Goal: Transaction & Acquisition: Book appointment/travel/reservation

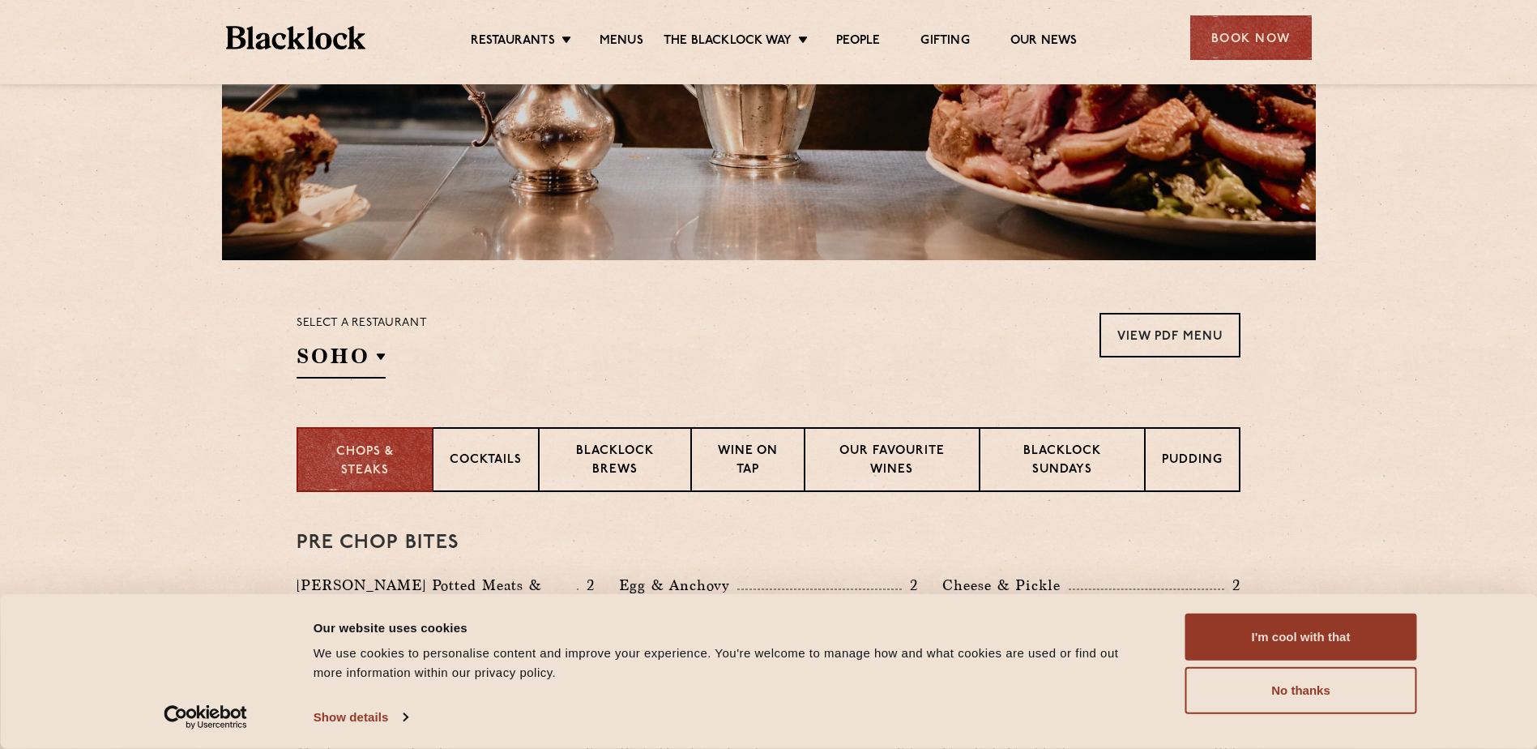
scroll to position [324, 0]
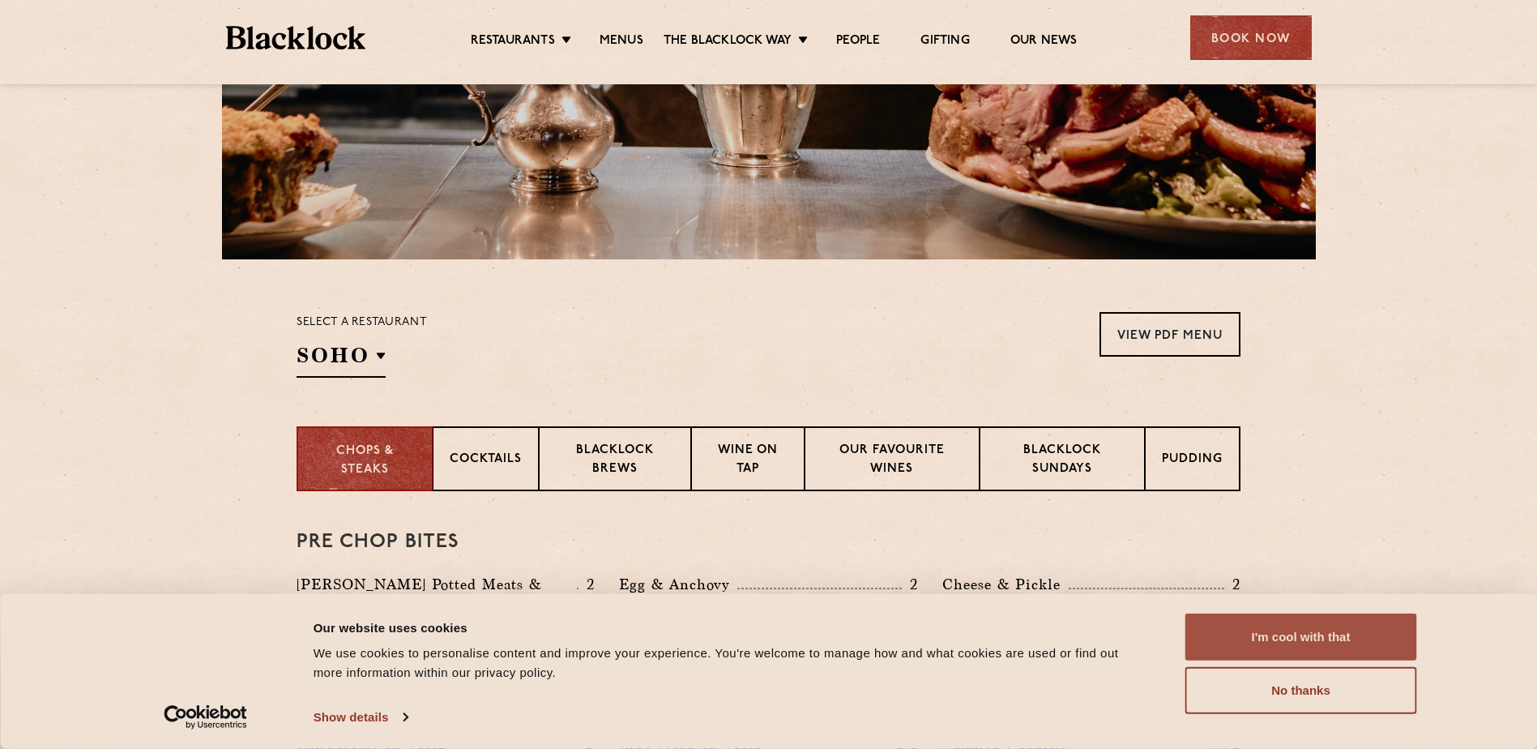
click at [1361, 642] on button "I'm cool with that" at bounding box center [1302, 636] width 232 height 47
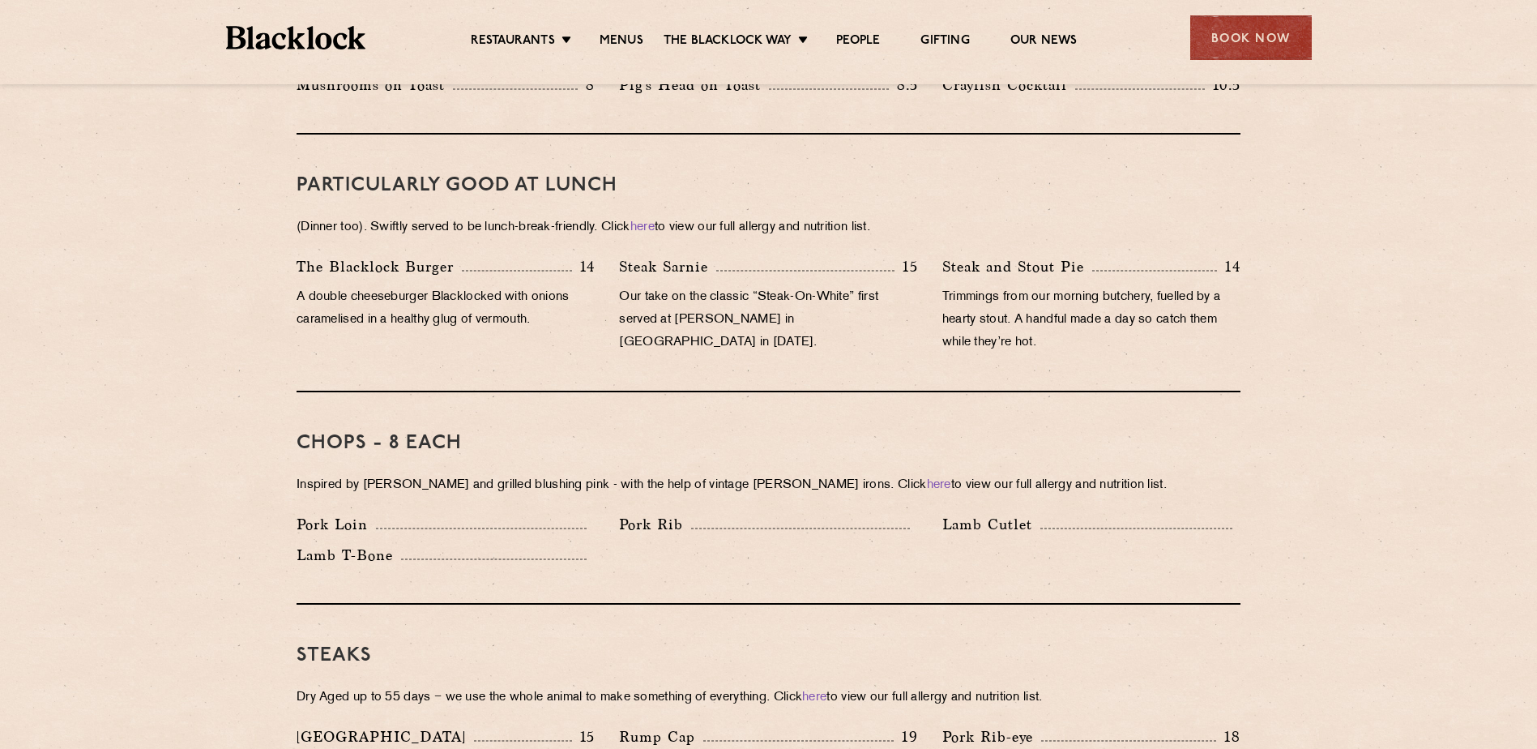
scroll to position [972, 0]
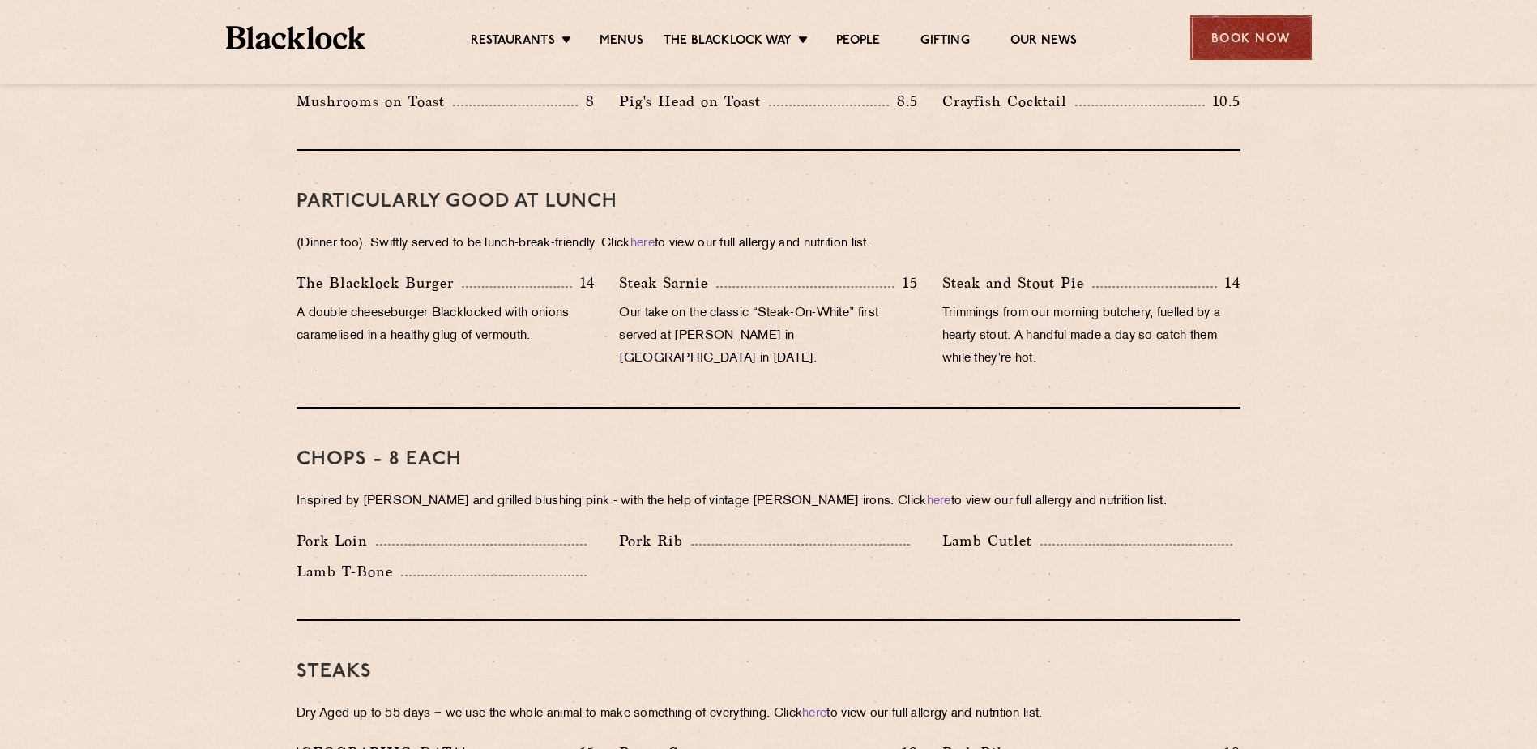
click at [1255, 49] on div "Book Now" at bounding box center [1252, 37] width 122 height 45
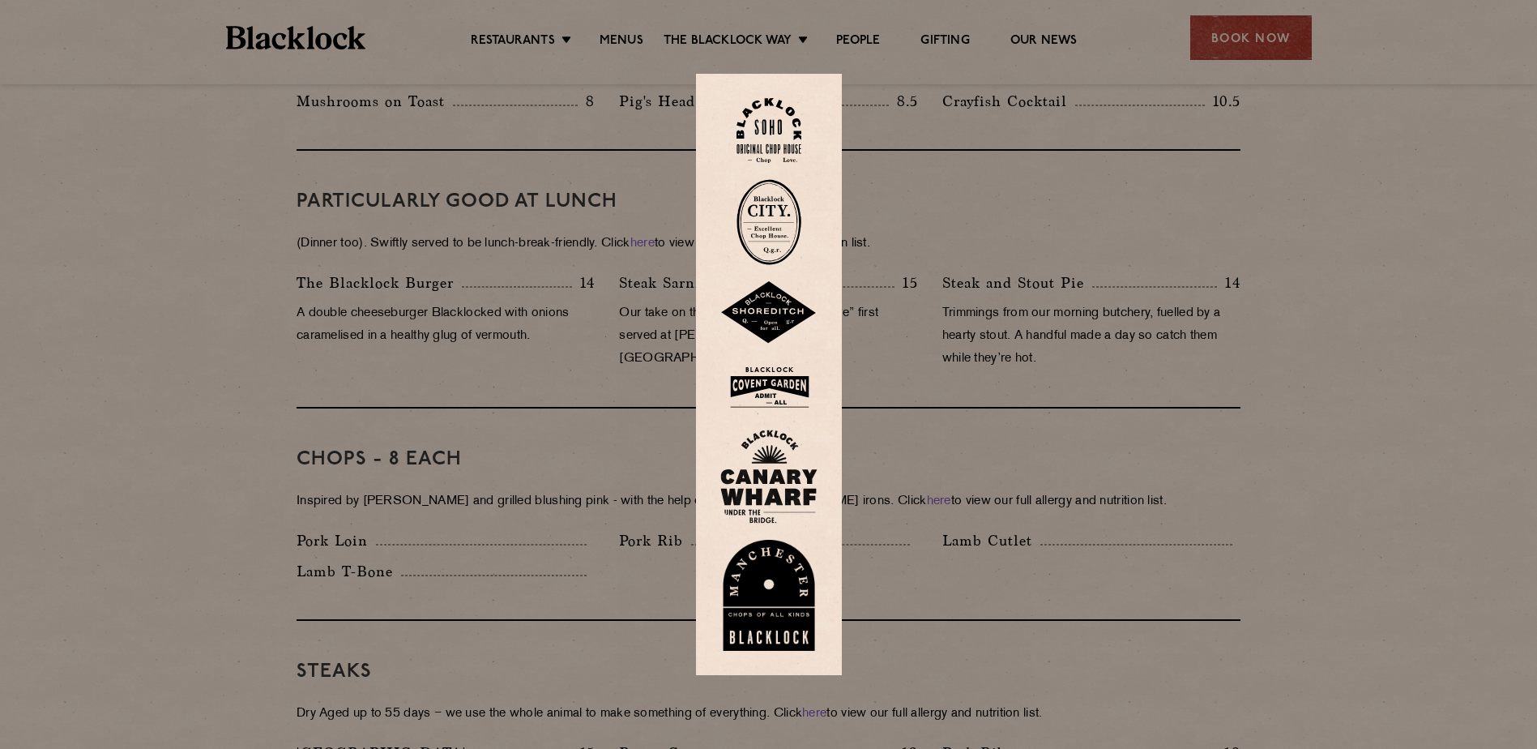
click at [781, 122] on img at bounding box center [769, 131] width 65 height 66
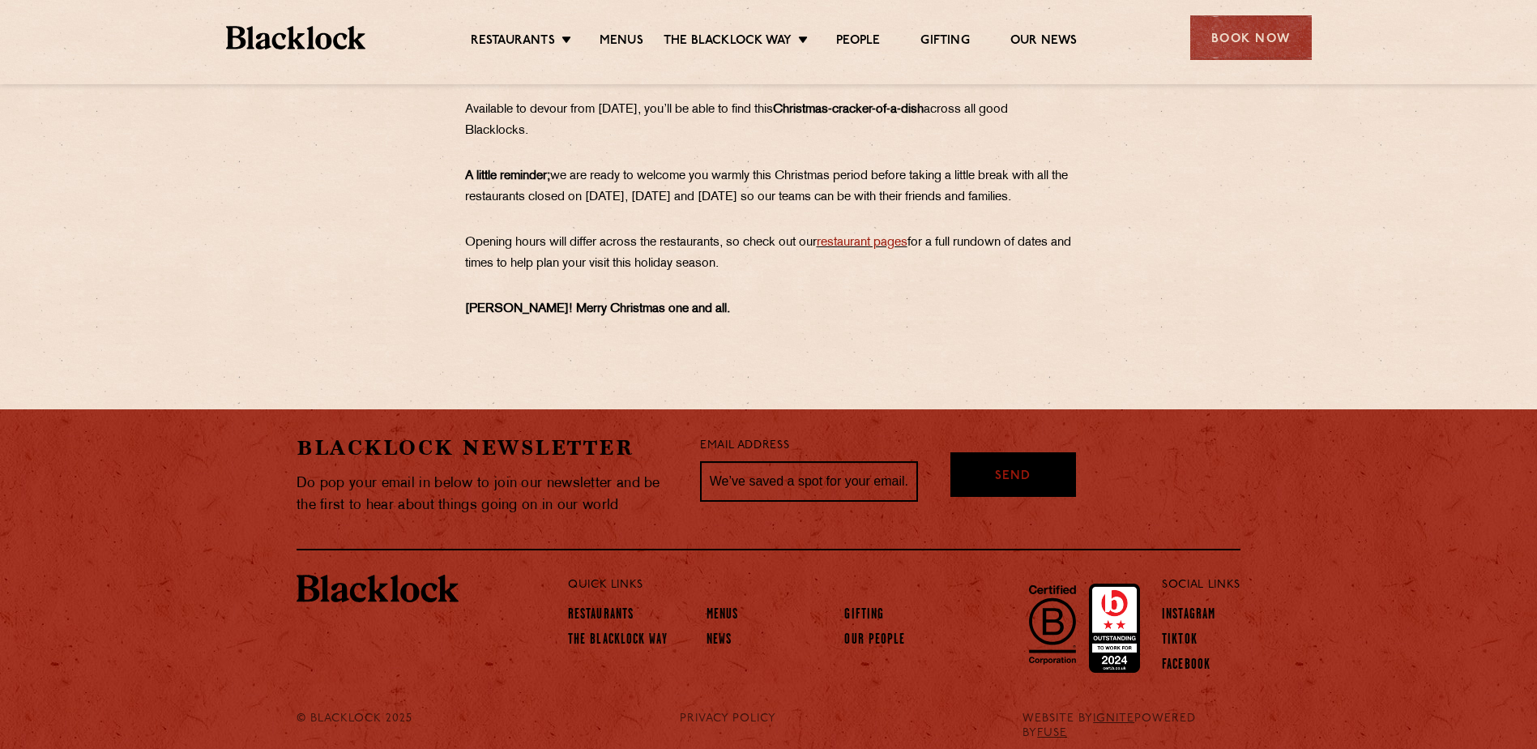
scroll to position [1607, 0]
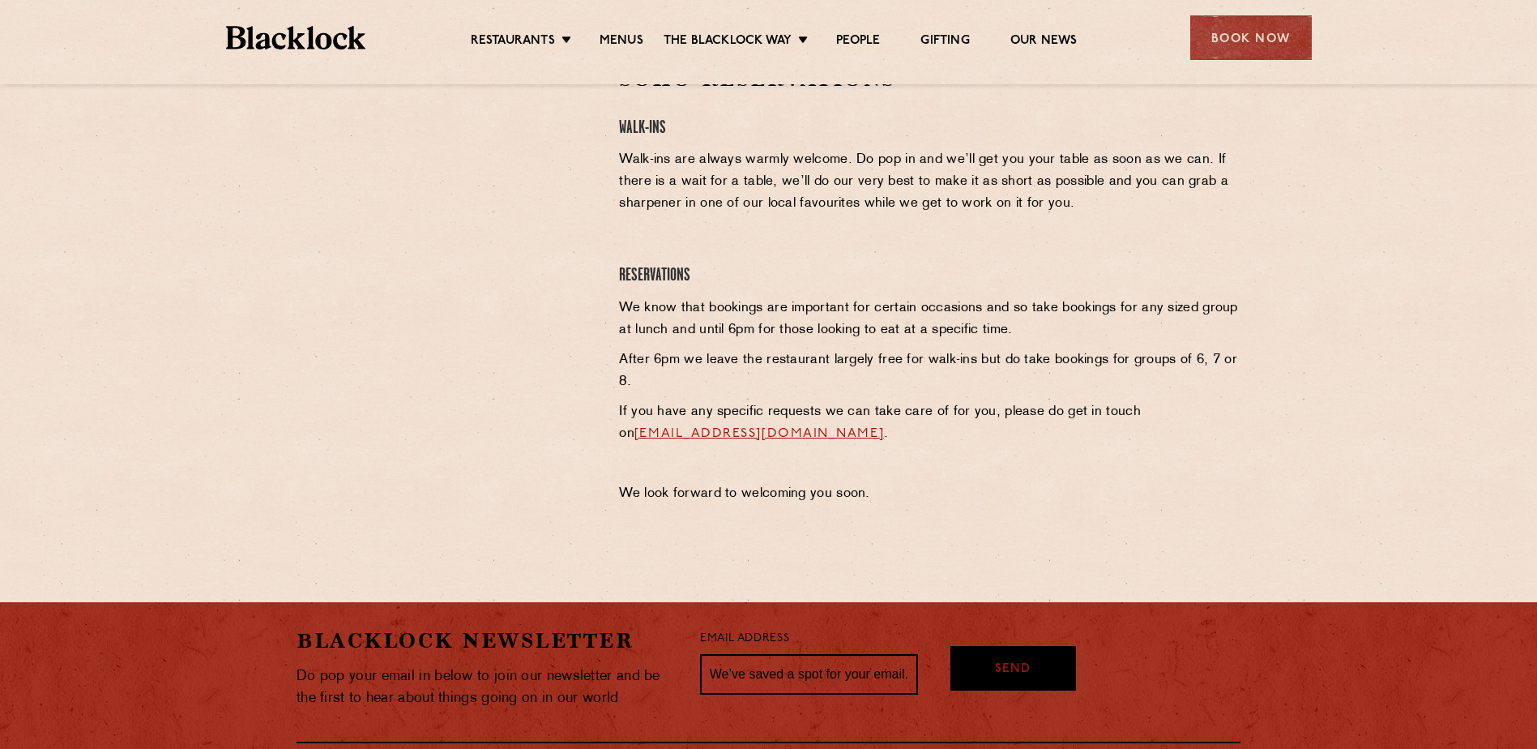
scroll to position [486, 0]
